Goal: Book appointment/travel/reservation

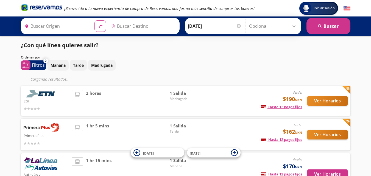
type input "[GEOGRAPHIC_DATA][PERSON_NAME], [GEOGRAPHIC_DATA]"
type input "[GEOGRAPHIC_DATA], [GEOGRAPHIC_DATA]"
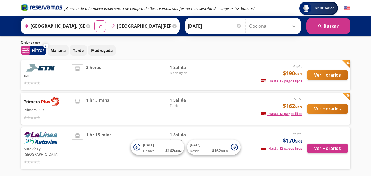
scroll to position [33, 0]
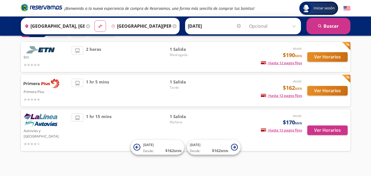
click at [103, 117] on span "1 hr 15 mins" at bounding box center [99, 131] width 26 height 34
click at [330, 128] on button "Ver Horarios" at bounding box center [328, 131] width 40 height 10
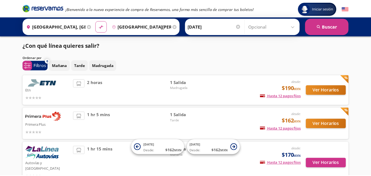
scroll to position [33, 0]
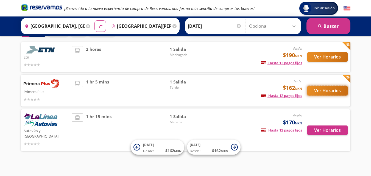
click at [325, 89] on button "Ver Horarios" at bounding box center [328, 91] width 40 height 10
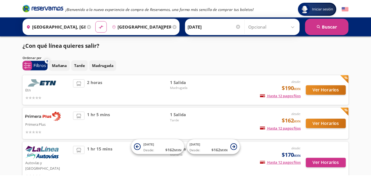
scroll to position [33, 0]
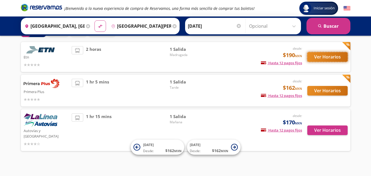
click at [328, 58] on button "Ver Horarios" at bounding box center [328, 57] width 40 height 10
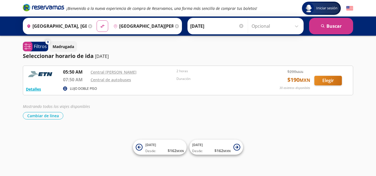
drag, startPoint x: 296, startPoint y: 112, endPoint x: 375, endPoint y: 161, distance: 93.5
click at [371, 161] on div "Iniciar sesión Iniciar sesión ¡Bienvenido a la nueva experiencia de compra de R…" at bounding box center [188, 88] width 376 height 176
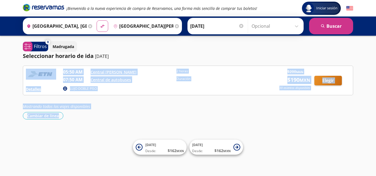
drag, startPoint x: 375, startPoint y: 161, endPoint x: 187, endPoint y: 125, distance: 191.6
click at [0, 64] on div "Iniciar sesión Iniciar sesión ¡Bienvenido a la nueva experiencia de compra de R…" at bounding box center [188, 88] width 376 height 176
click at [255, 128] on div "Iniciar sesión Iniciar sesión ¡Bienvenido a la nueva experiencia de compra de R…" at bounding box center [188, 88] width 376 height 176
